Goal: Navigation & Orientation: Find specific page/section

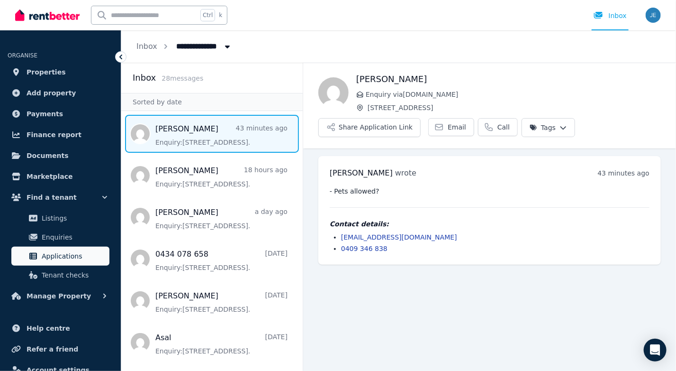
click at [63, 258] on span "Applications" at bounding box center [74, 255] width 64 height 11
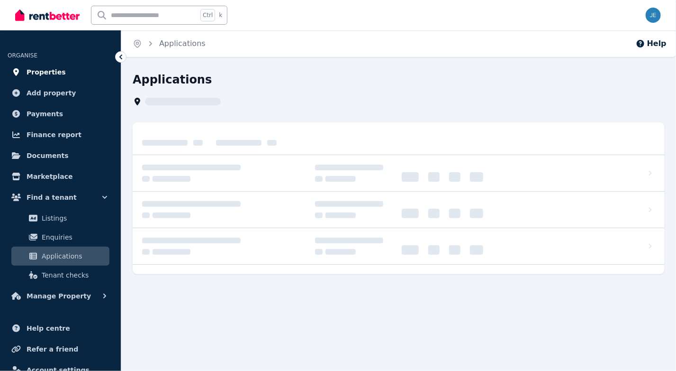
click at [56, 73] on body "Open main menu Ctrl k Open user menu ORGANISE Properties Add property Payments …" at bounding box center [338, 185] width 676 height 371
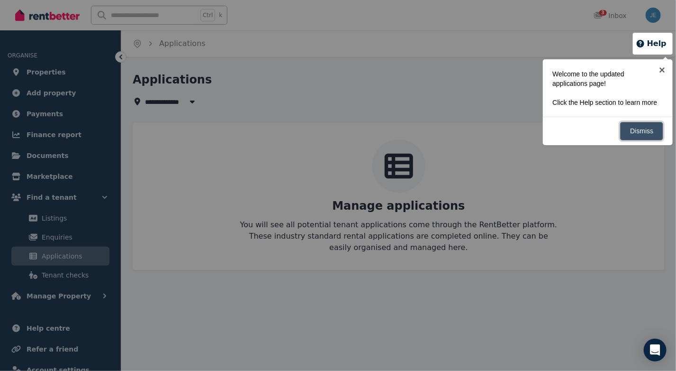
click at [653, 126] on link "Dismiss" at bounding box center [641, 131] width 43 height 18
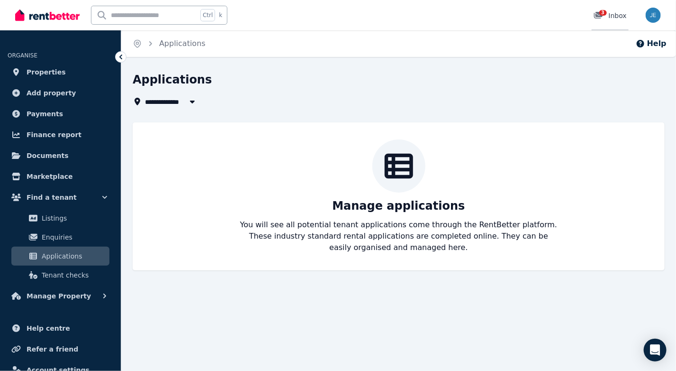
click at [609, 11] on div "3" at bounding box center [601, 15] width 15 height 9
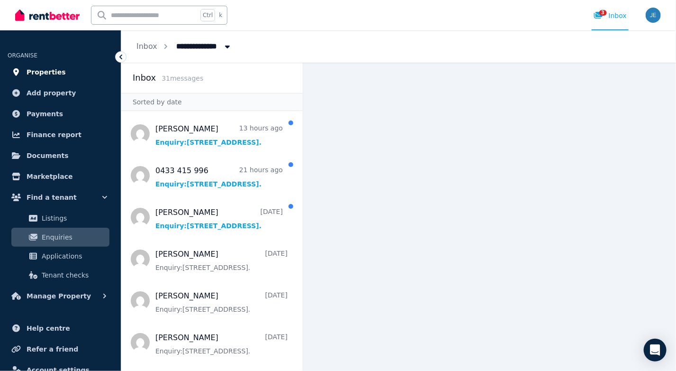
click at [43, 71] on span "Properties" at bounding box center [46, 71] width 39 height 11
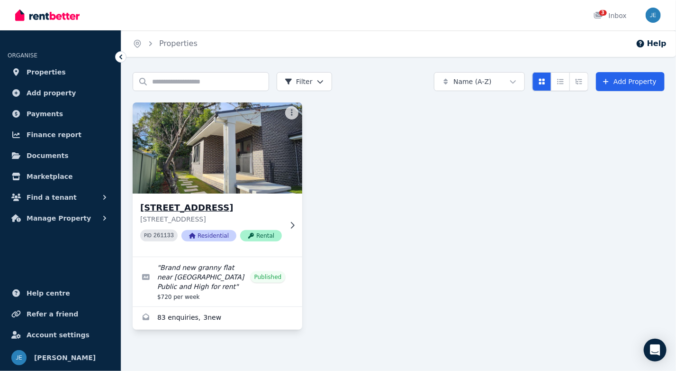
click at [183, 188] on img at bounding box center [217, 148] width 178 height 96
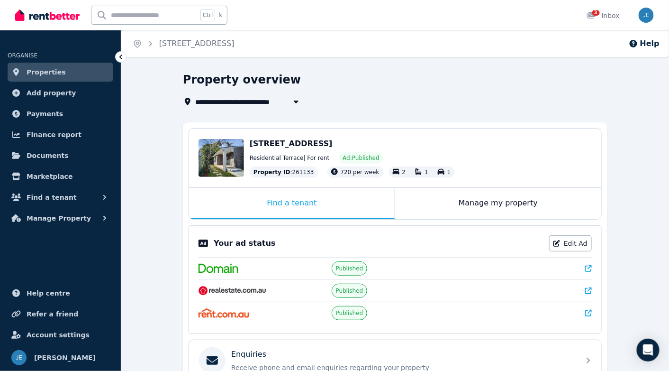
click at [589, 287] on icon at bounding box center [588, 290] width 7 height 7
click at [587, 265] on icon at bounding box center [588, 268] width 7 height 7
